Goal: Information Seeking & Learning: Learn about a topic

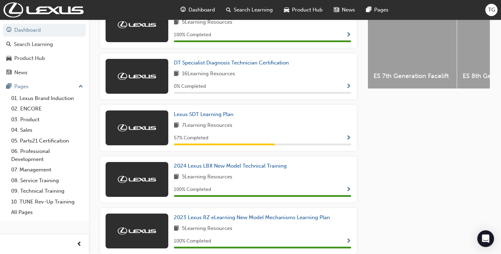
scroll to position [284, 0]
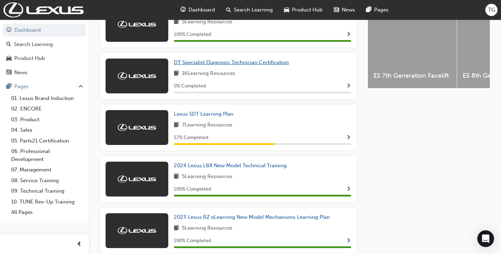
click at [243, 62] on span "DT Specialist Diagnosis Technician Certification" at bounding box center [231, 62] width 115 height 6
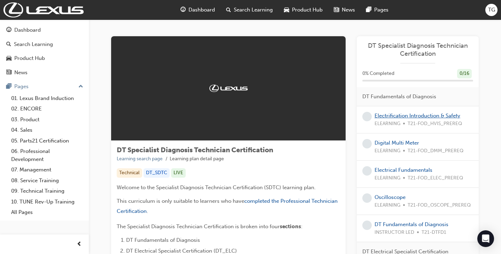
click at [407, 112] on link "Electrification Introduction & Safety" at bounding box center [417, 115] width 86 height 6
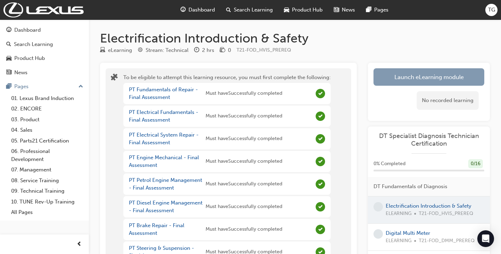
click at [413, 78] on button "Launch eLearning module" at bounding box center [428, 76] width 111 height 17
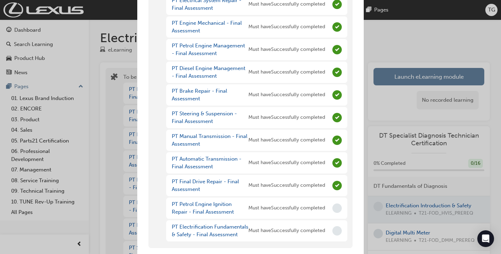
click at [454, 52] on div "You have incomplete prerequisites To be eligible to attempt this learning resou…" at bounding box center [250, 127] width 501 height 254
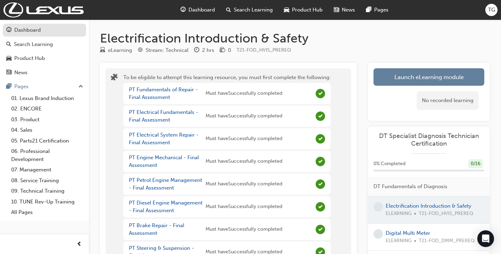
click at [19, 27] on div "Dashboard" at bounding box center [27, 30] width 26 height 8
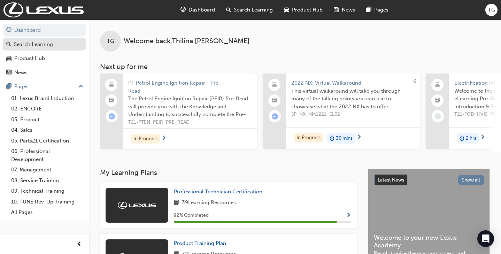
click at [49, 46] on div "Search Learning" at bounding box center [33, 44] width 39 height 8
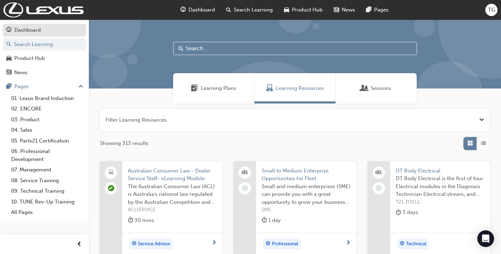
click at [46, 27] on div "Dashboard" at bounding box center [44, 30] width 76 height 9
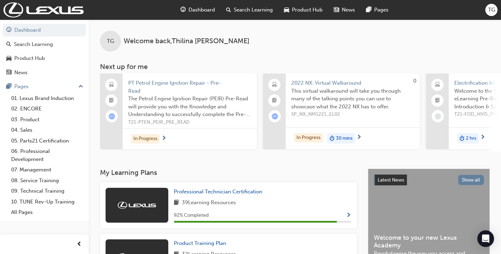
scroll to position [0, 0]
